Goal: Find specific page/section: Find specific page/section

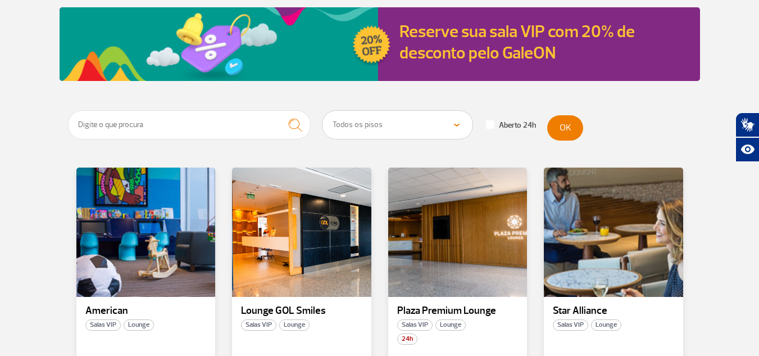
scroll to position [135, 0]
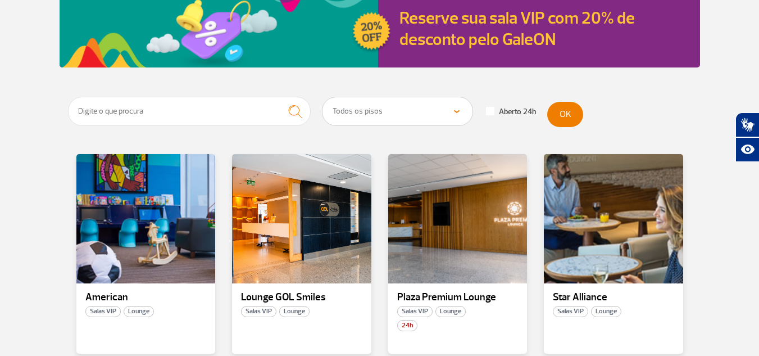
click at [363, 123] on select "Todos os pisos Área Pública (antes do Raio-X) Desembarque Área Pública Desembar…" at bounding box center [398, 111] width 150 height 28
select select "92"
click at [323, 97] on select "Todos os pisos Área Pública (antes do Raio-X) Desembarque Área Pública Desembar…" at bounding box center [398, 111] width 150 height 28
click at [568, 114] on button "OK" at bounding box center [565, 114] width 36 height 25
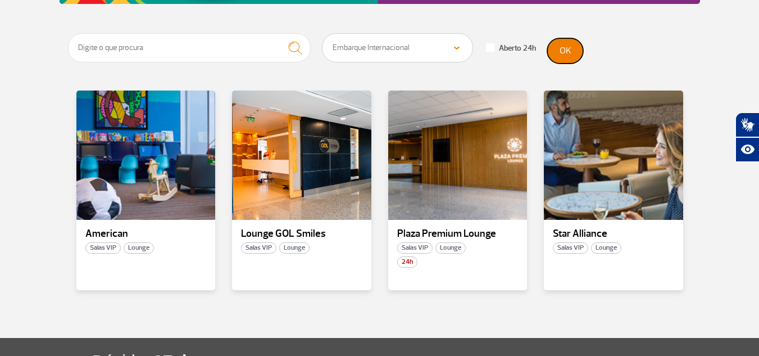
scroll to position [225, 0]
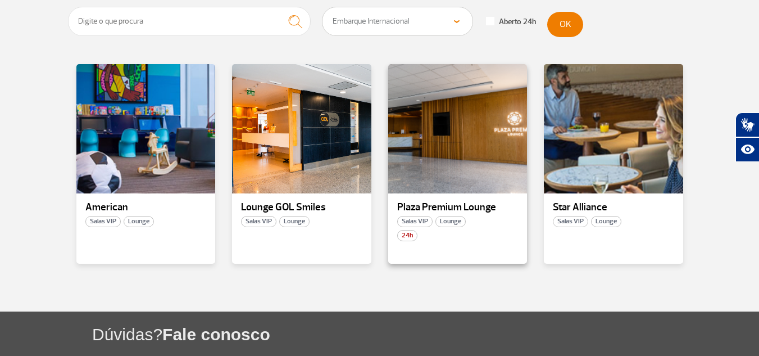
drag, startPoint x: 464, startPoint y: 134, endPoint x: 423, endPoint y: 208, distance: 84.8
drag, startPoint x: 423, startPoint y: 208, endPoint x: 388, endPoint y: 232, distance: 41.6
click at [388, 232] on div "24h" at bounding box center [457, 235] width 139 height 11
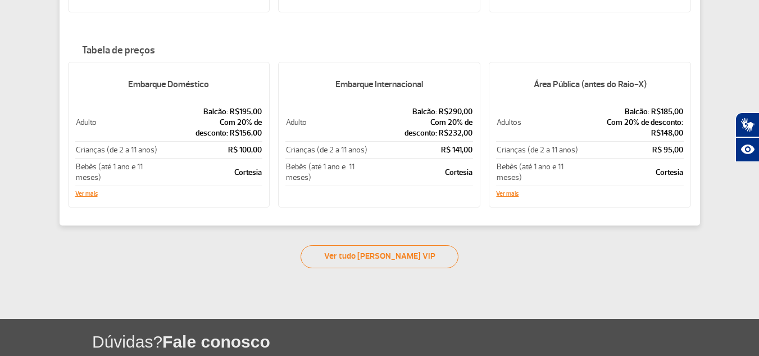
scroll to position [248, 0]
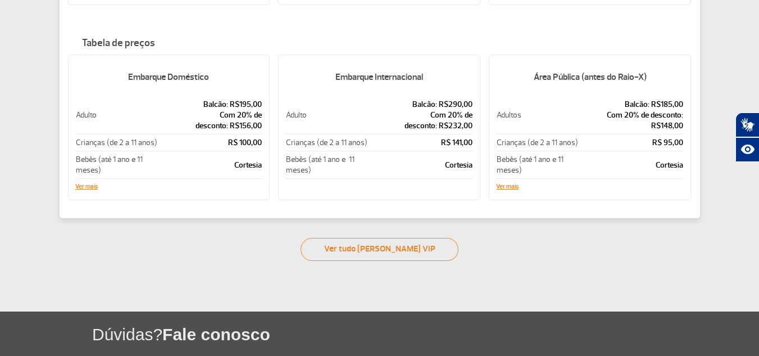
click at [516, 250] on div "Ver tudo [PERSON_NAME] VIP" at bounding box center [379, 249] width 759 height 23
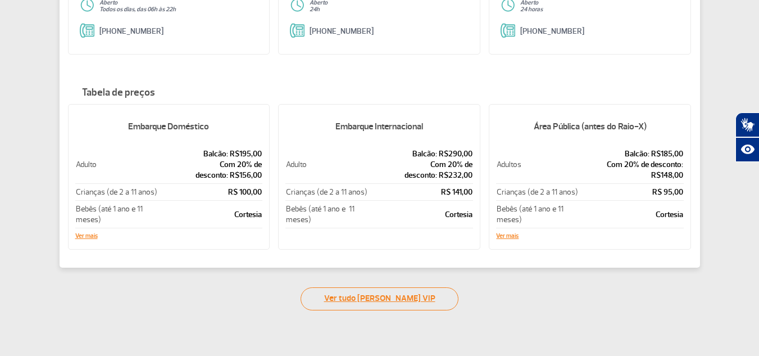
scroll to position [202, 0]
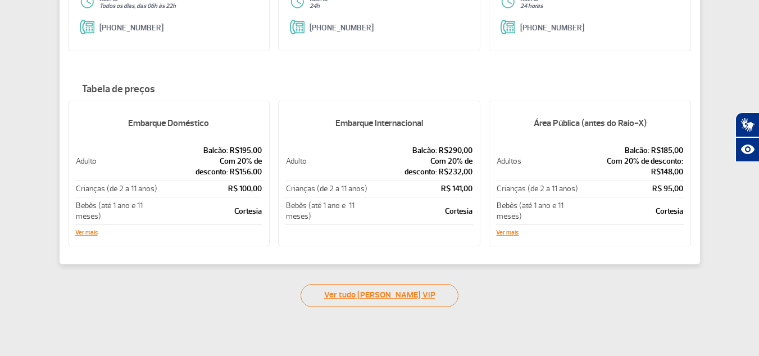
click at [400, 301] on link "Ver tudo [PERSON_NAME] VIP" at bounding box center [380, 295] width 158 height 23
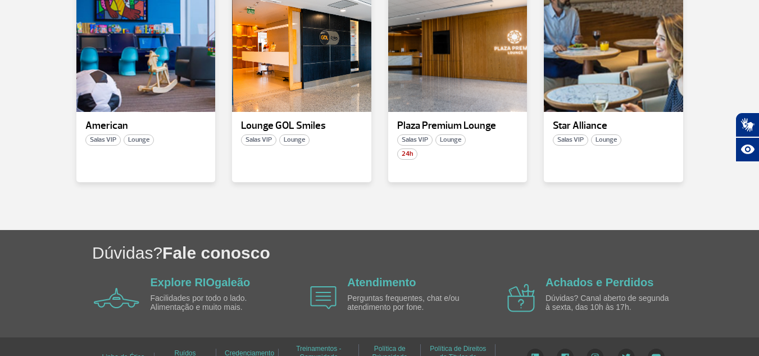
scroll to position [261, 0]
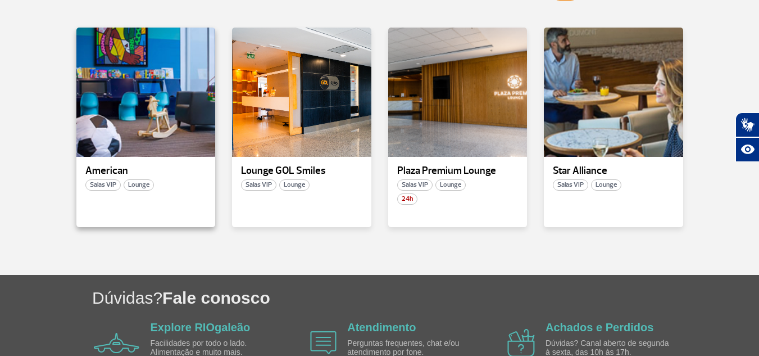
click at [176, 180] on div "[PERSON_NAME] VIP Lounge" at bounding box center [145, 184] width 139 height 11
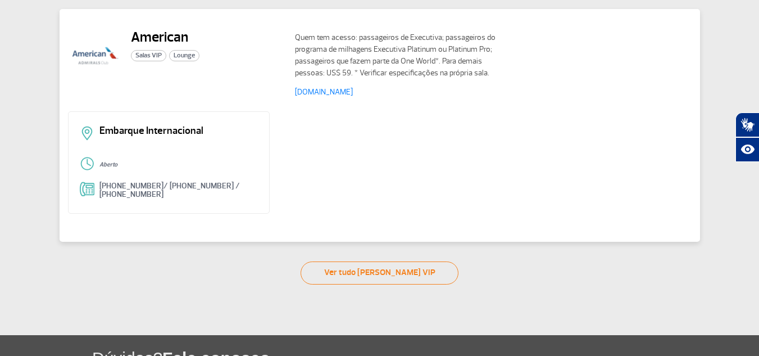
scroll to position [6, 0]
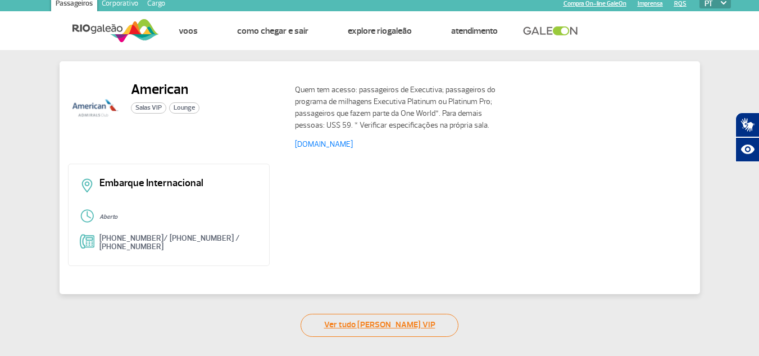
click at [383, 330] on link "Ver tudo [PERSON_NAME] VIP" at bounding box center [380, 325] width 158 height 23
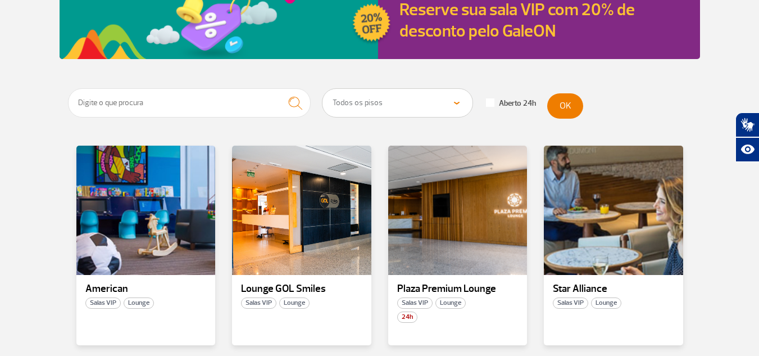
scroll to position [180, 0]
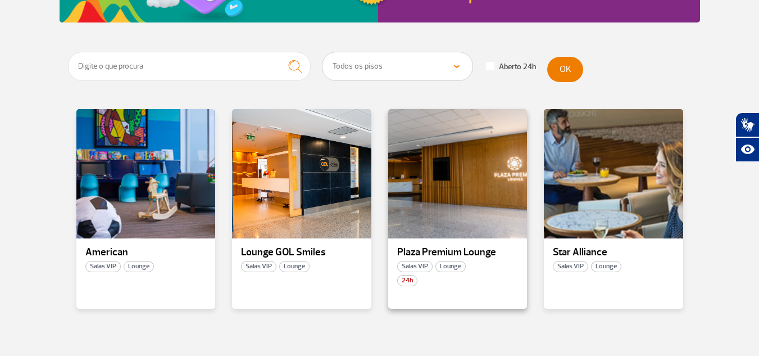
click at [456, 242] on div "Plaza Premium Lounge Salas VIP Lounge 24h" at bounding box center [457, 209] width 139 height 200
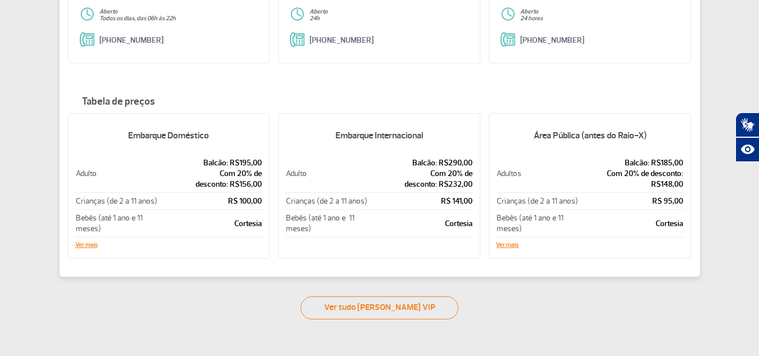
scroll to position [225, 0]
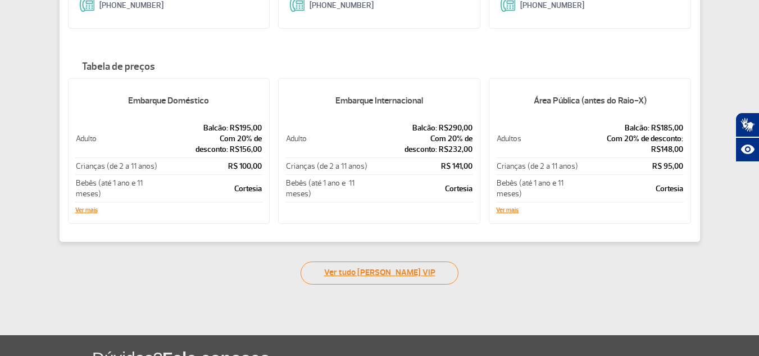
click at [405, 280] on link "Ver tudo [PERSON_NAME] VIP" at bounding box center [380, 272] width 158 height 23
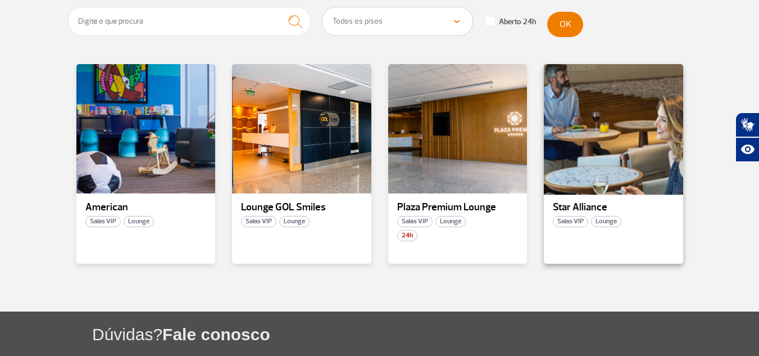
click at [637, 194] on div at bounding box center [614, 129] width 142 height 132
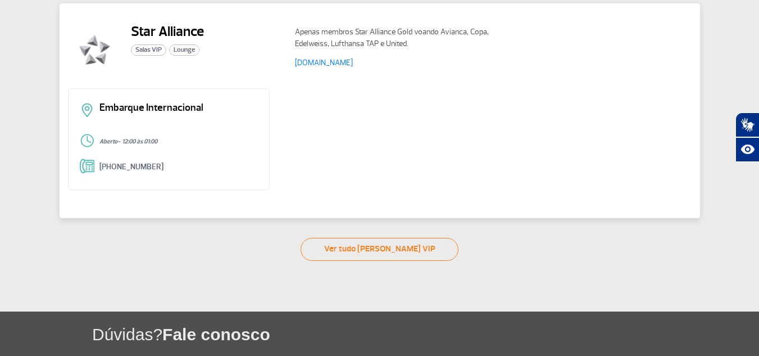
scroll to position [41, 0]
